Goal: Find specific page/section: Find specific page/section

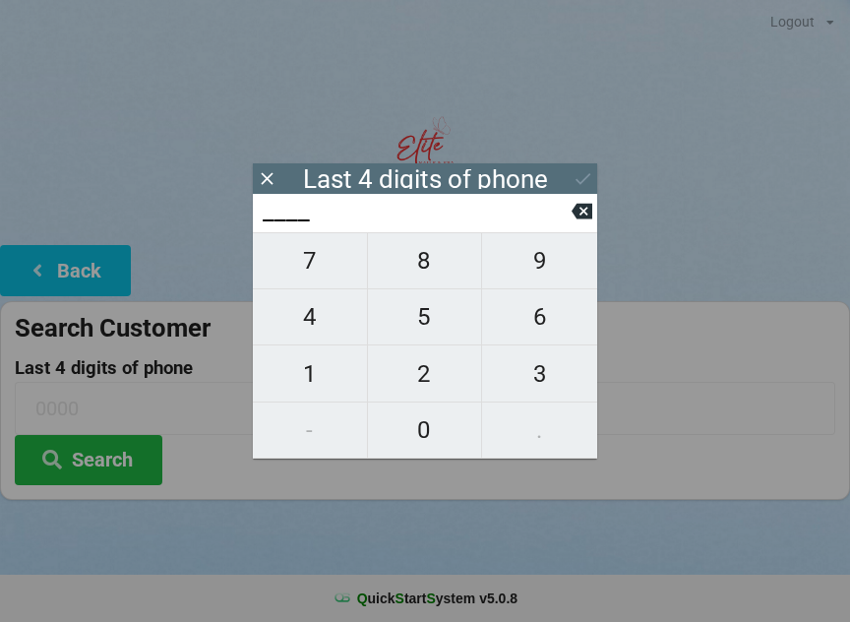
click at [533, 380] on span "3" at bounding box center [539, 373] width 115 height 41
type input "3___"
click at [324, 327] on span "4" at bounding box center [310, 316] width 114 height 41
type input "34__"
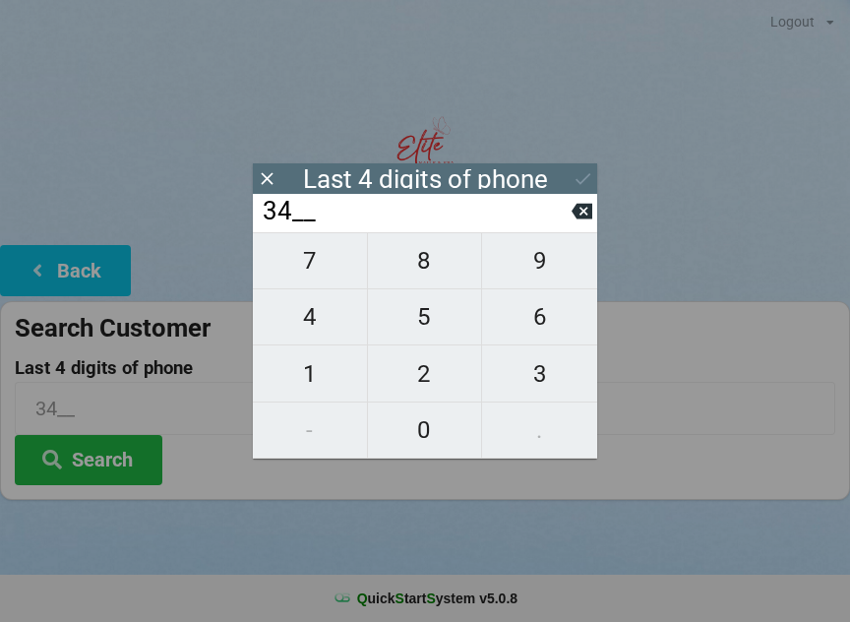
click at [578, 221] on icon at bounding box center [582, 211] width 21 height 21
click at [577, 220] on icon at bounding box center [582, 212] width 21 height 16
type input "____"
click at [318, 280] on span "7" at bounding box center [310, 260] width 114 height 41
type input "7___"
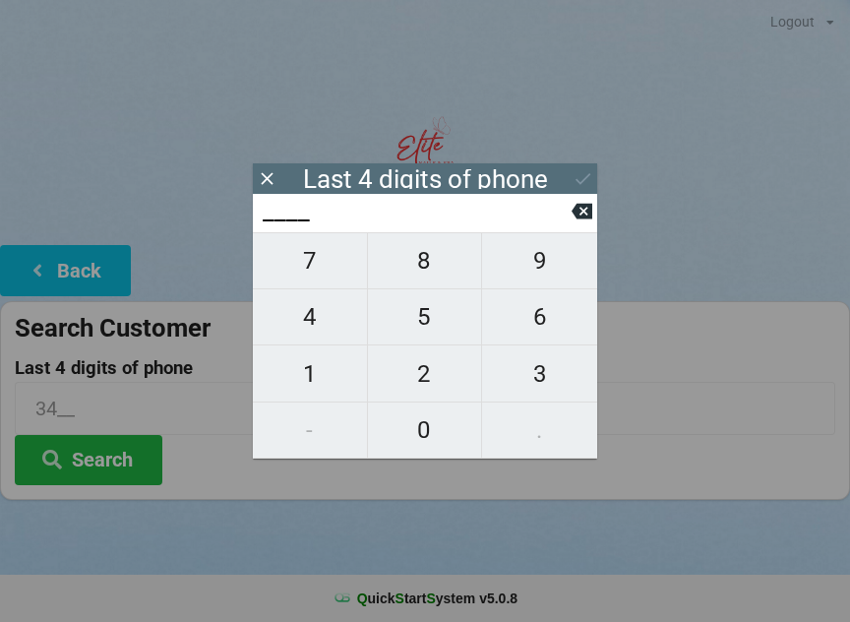
type input "7___"
click at [422, 277] on span "8" at bounding box center [425, 260] width 114 height 41
type input "78__"
click at [312, 333] on span "4" at bounding box center [310, 316] width 114 height 41
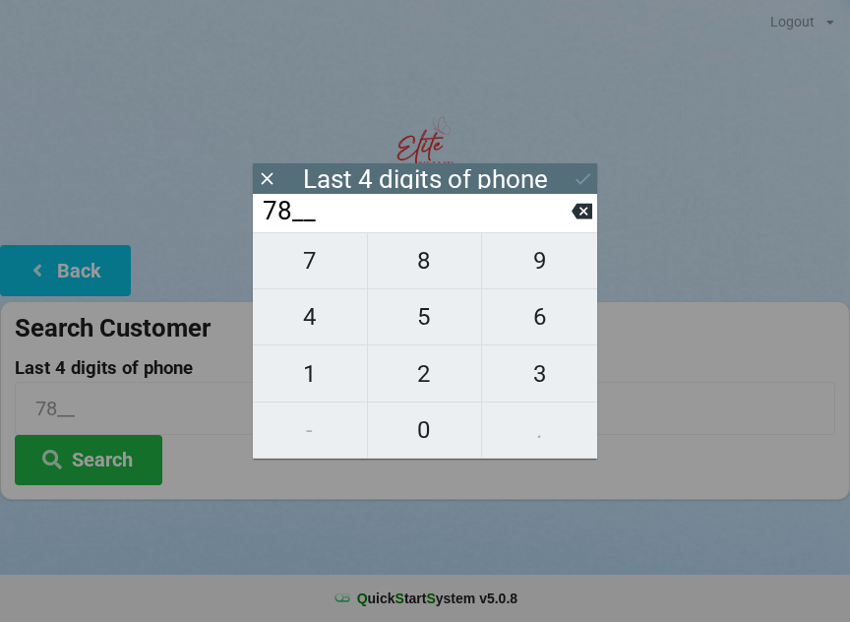
type input "784_"
click at [535, 271] on span "9" at bounding box center [539, 260] width 115 height 41
type input "7849"
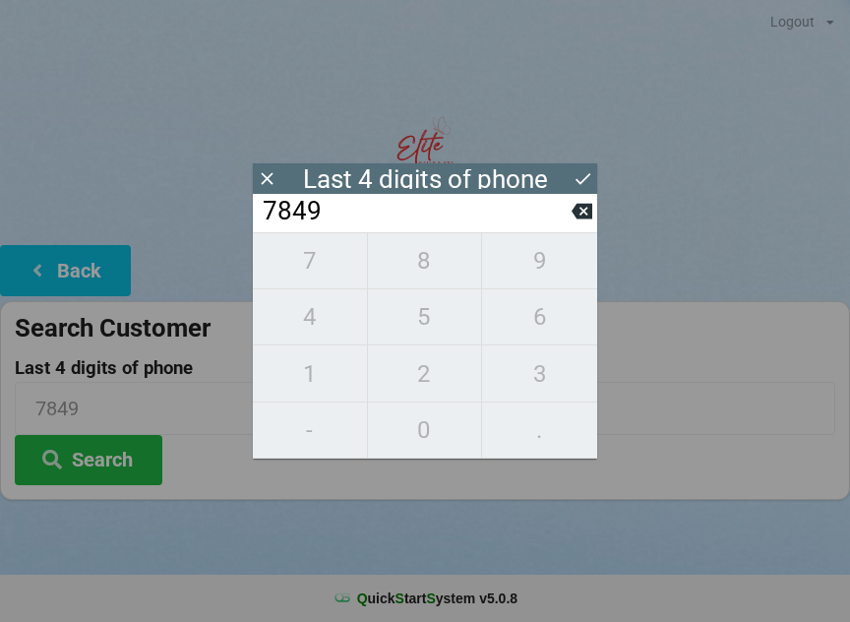
click at [584, 184] on icon at bounding box center [583, 178] width 21 height 21
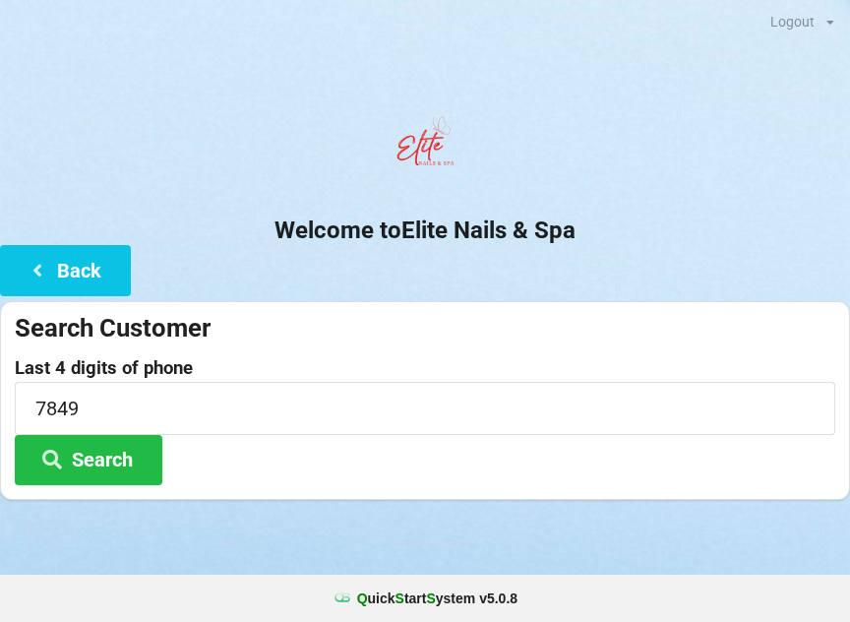
click at [129, 463] on button "Search" at bounding box center [89, 460] width 148 height 50
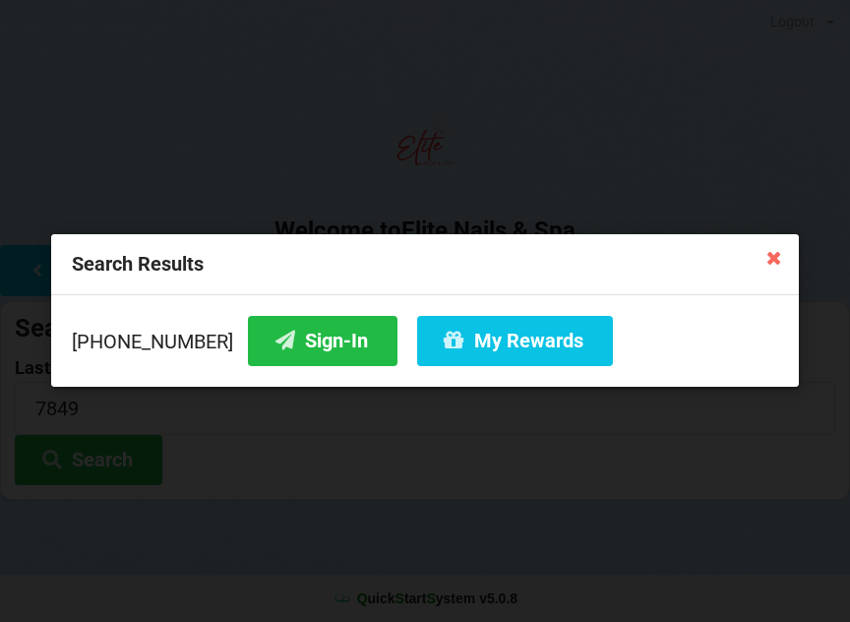
click at [280, 348] on button "Sign-In" at bounding box center [323, 341] width 150 height 50
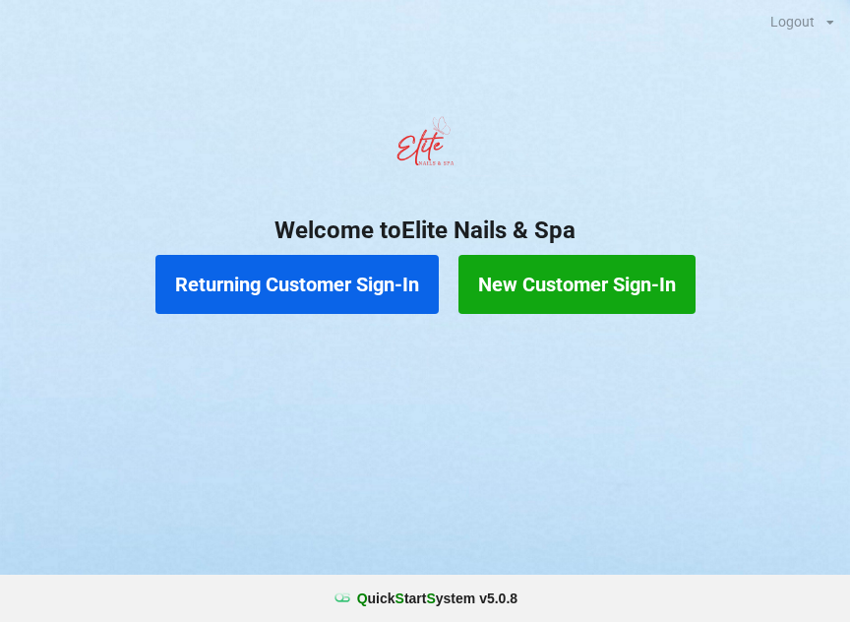
click at [810, 116] on div at bounding box center [425, 149] width 850 height 84
click at [820, 28] on div "Logout Logout" at bounding box center [803, 22] width 64 height 14
